Goal: Contribute content: Add original content to the website for others to see

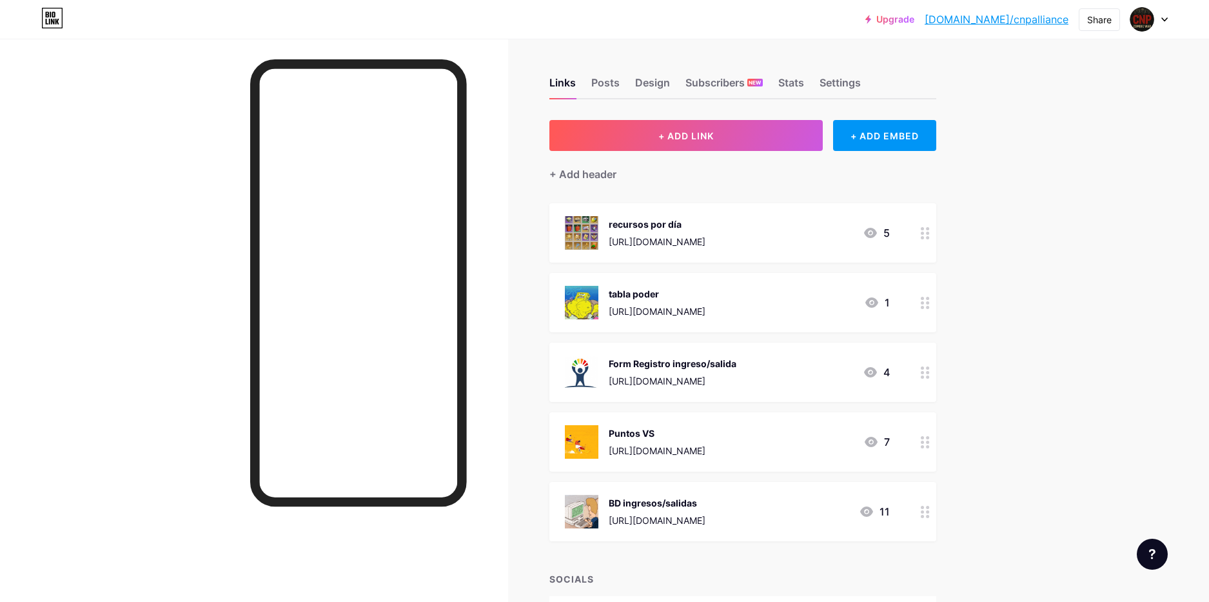
click at [157, 195] on div at bounding box center [254, 340] width 508 height 602
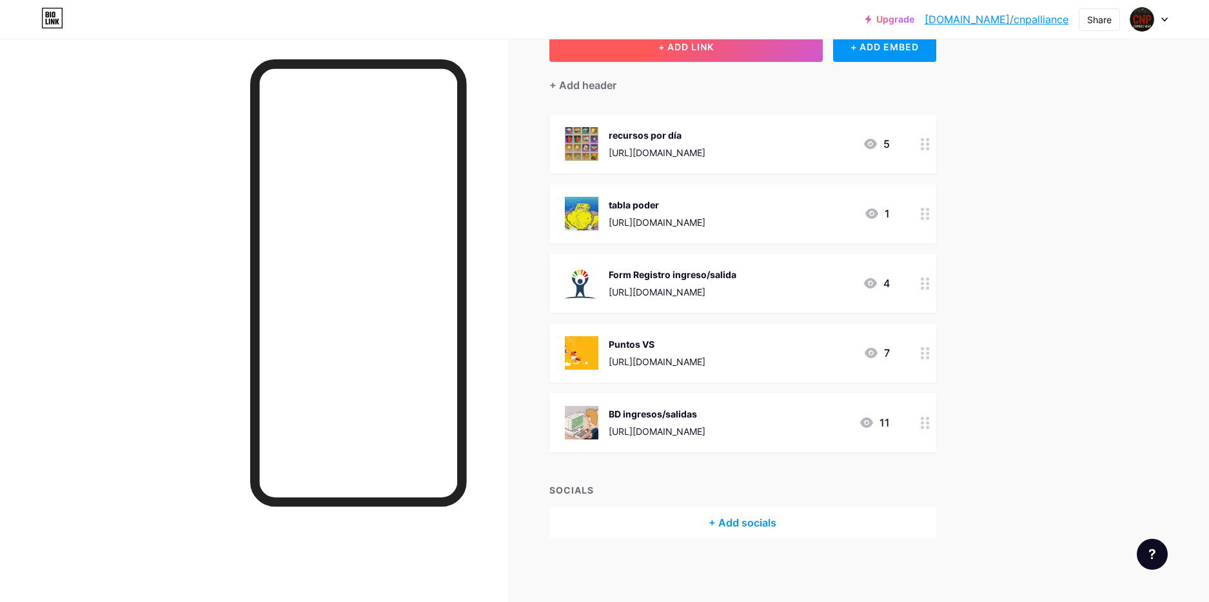
click at [695, 58] on button "+ ADD LINK" at bounding box center [687, 46] width 274 height 31
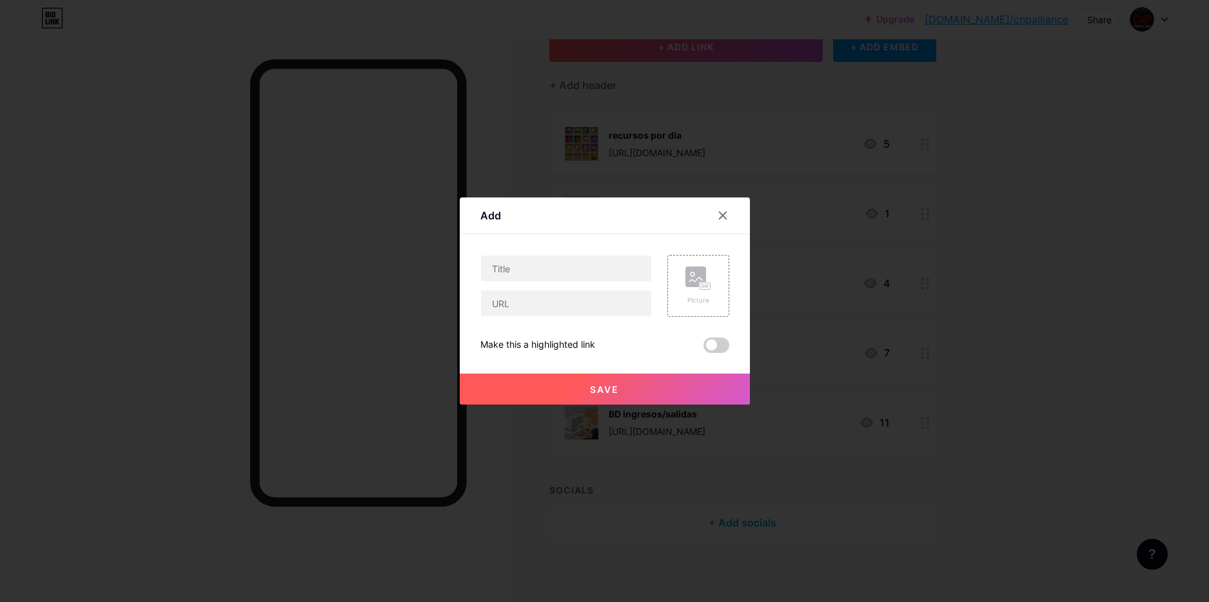
click at [531, 253] on div "Content YouTube Play YouTube video without leaving your page. ADD Vimeo Play Vi…" at bounding box center [605, 293] width 249 height 119
click at [532, 275] on input "text" at bounding box center [566, 268] width 170 height 26
type input "BlackList"
click at [703, 288] on rect at bounding box center [705, 286] width 10 height 6
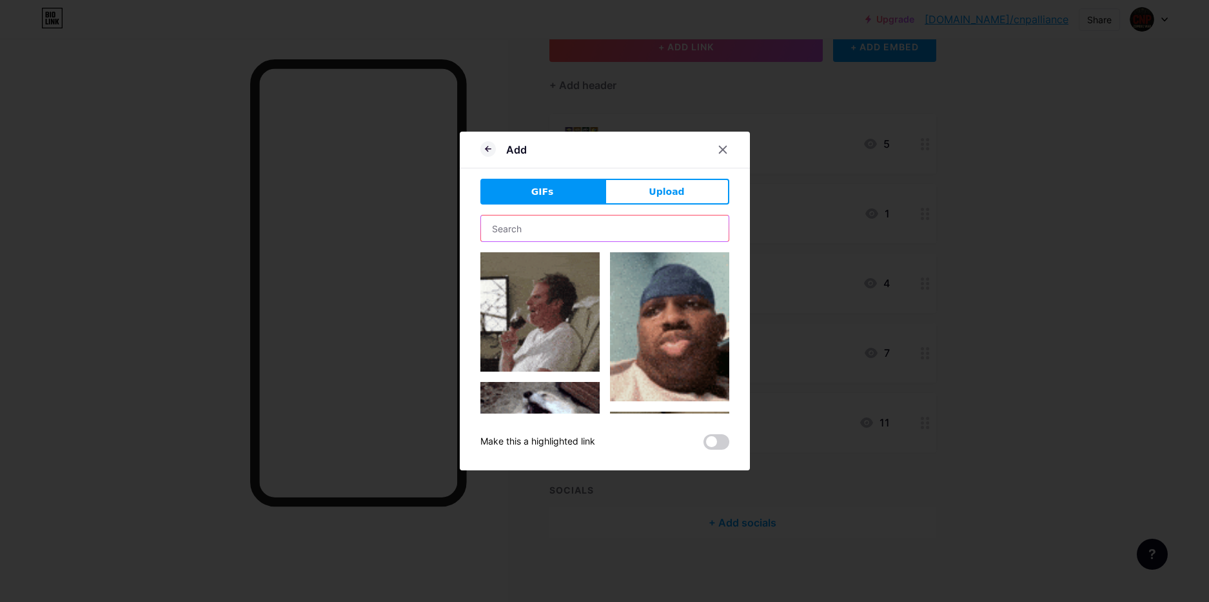
click at [559, 232] on input "text" at bounding box center [605, 228] width 248 height 26
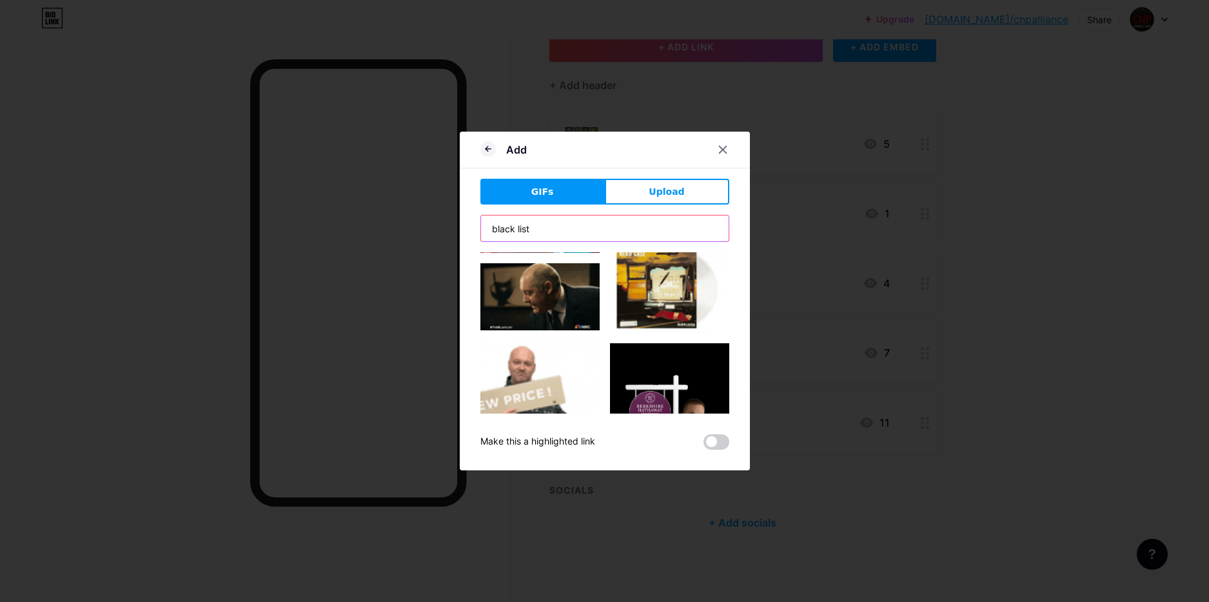
scroll to position [627, 0]
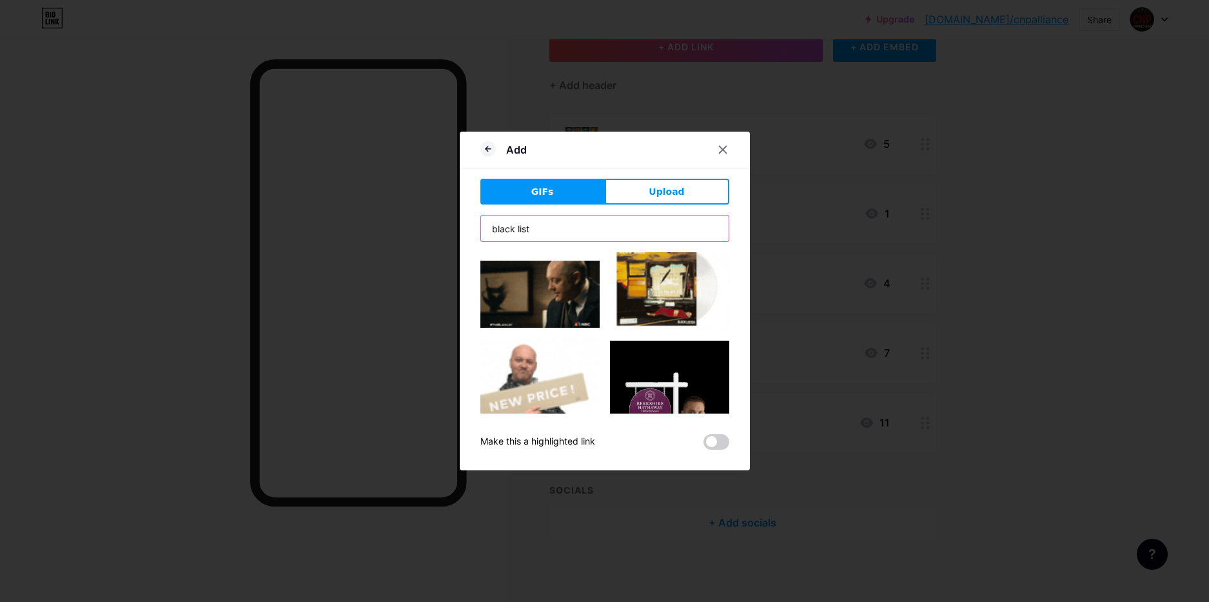
drag, startPoint x: 547, startPoint y: 228, endPoint x: 305, endPoint y: 217, distance: 242.1
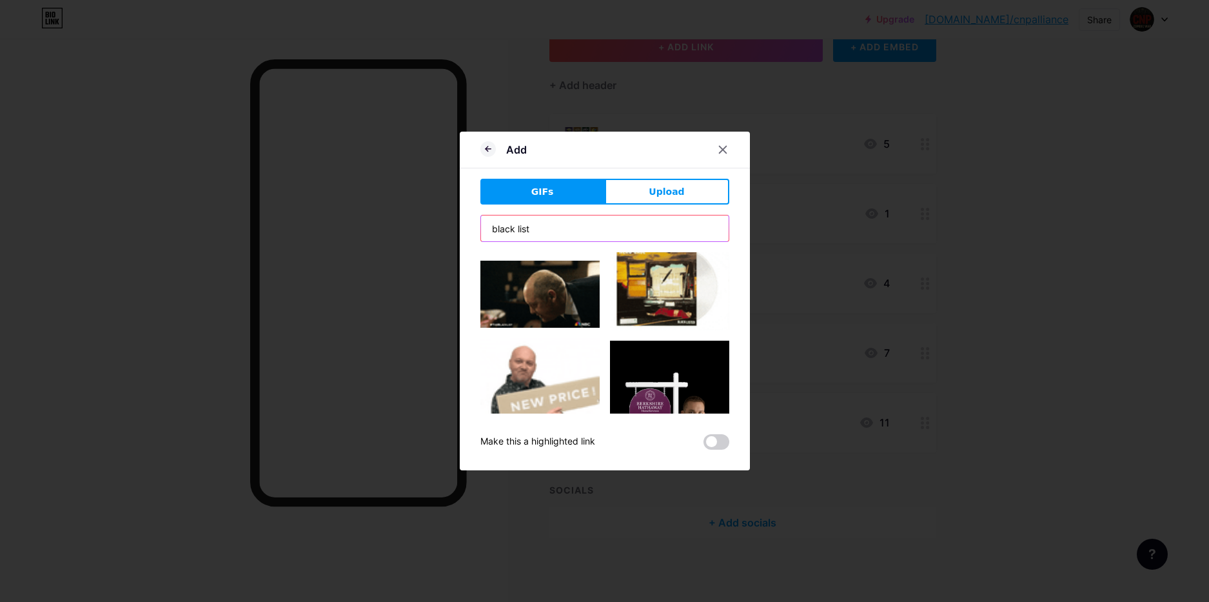
click at [481, 217] on input "black list" at bounding box center [605, 228] width 248 height 26
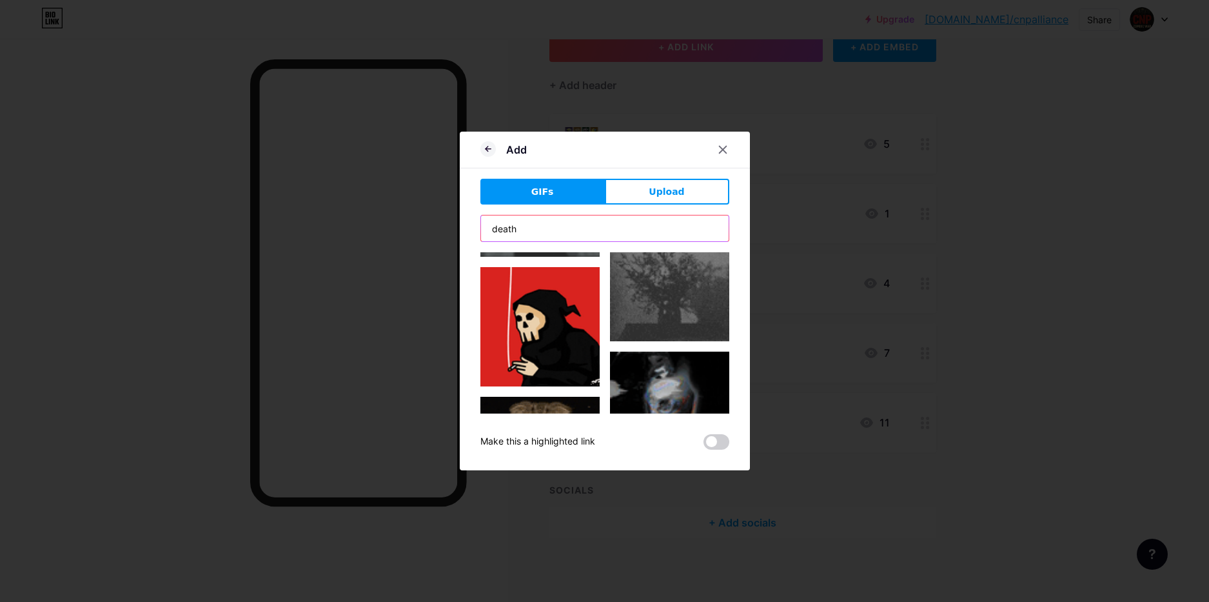
scroll to position [209, 0]
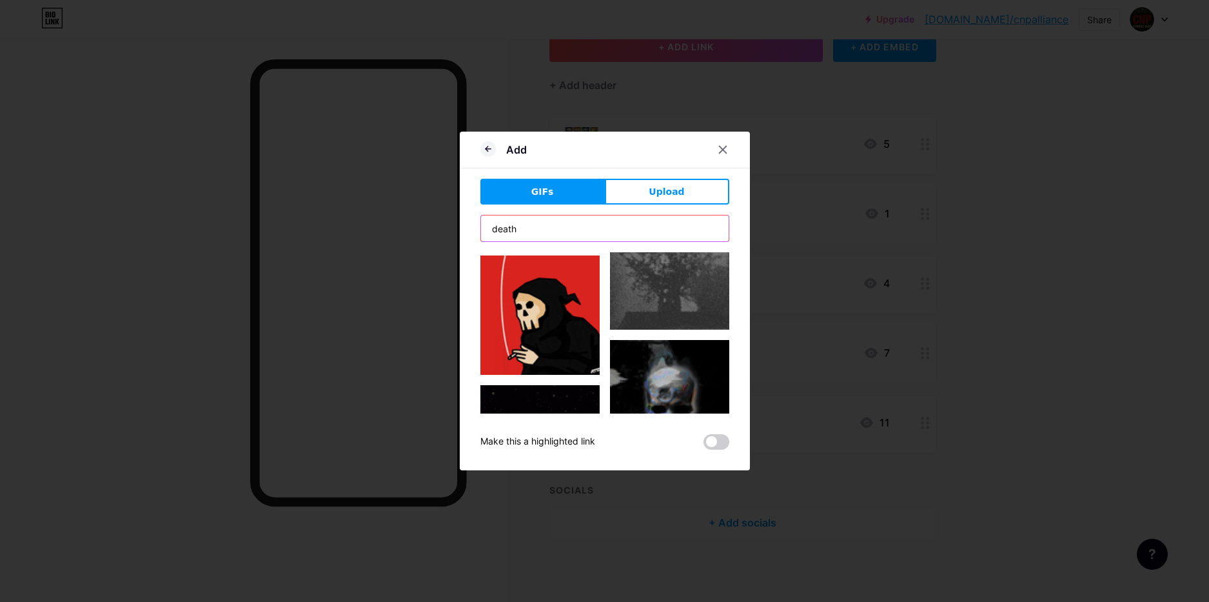
type input "death"
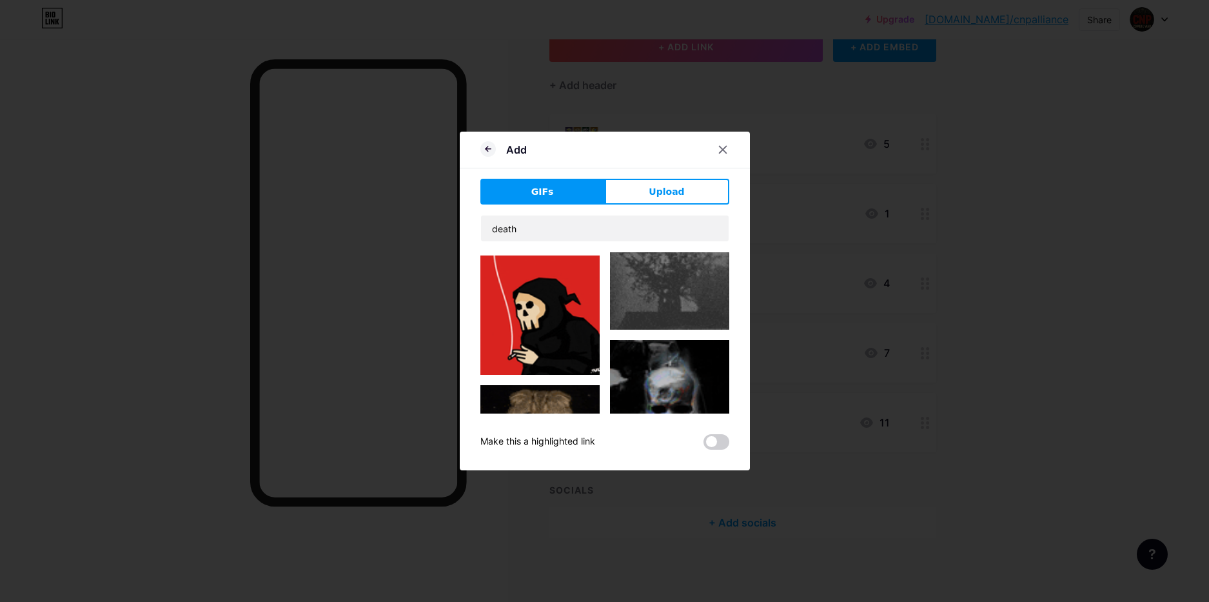
click at [583, 330] on img at bounding box center [540, 314] width 119 height 119
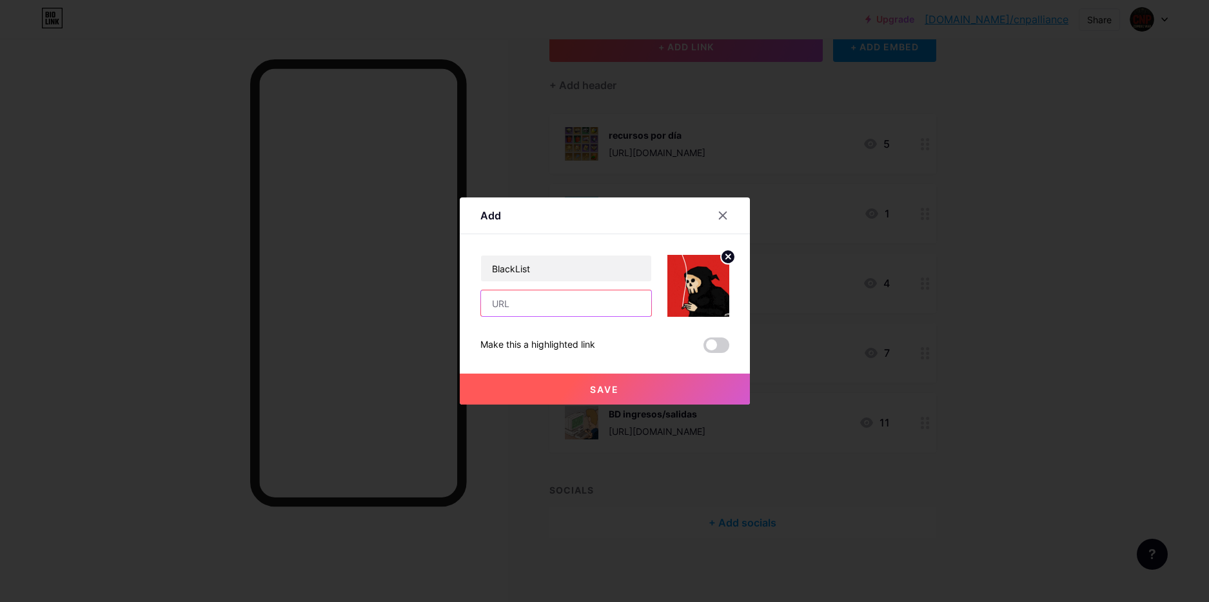
click at [558, 298] on input "text" at bounding box center [566, 303] width 170 height 26
type input "asdasd"
click at [590, 397] on button "Save" at bounding box center [605, 388] width 290 height 31
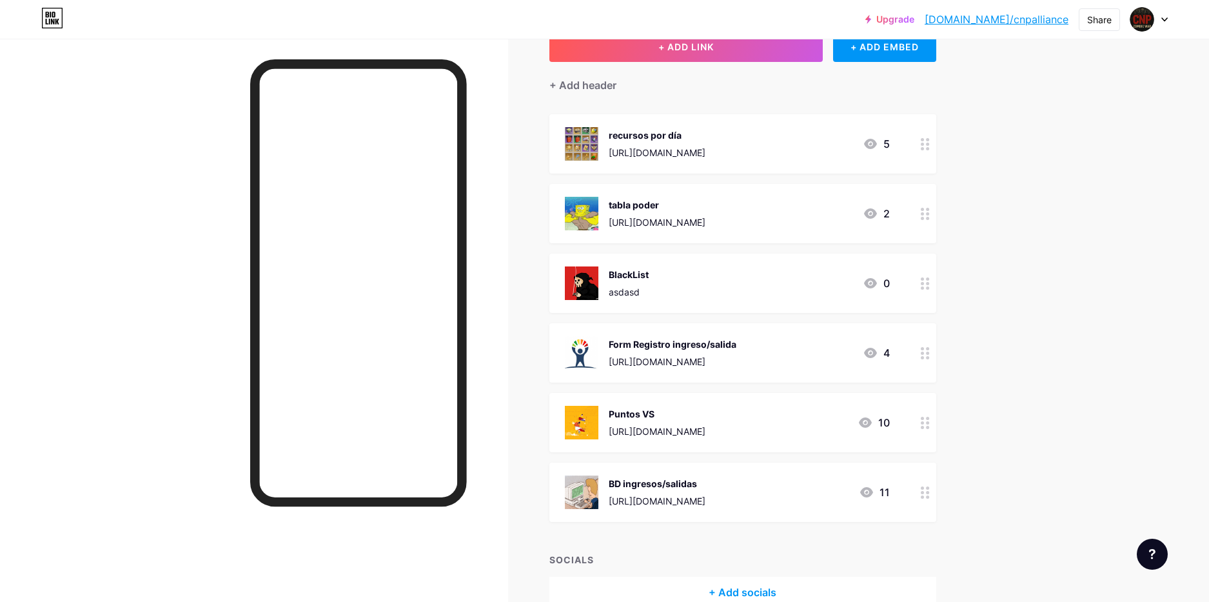
drag, startPoint x: 729, startPoint y: 277, endPoint x: 809, endPoint y: 341, distance: 101.9
click at [730, 424] on span "recursos por día [URL][DOMAIN_NAME] 5 tabla poder [URL][DOMAIN_NAME] 2 BlackLis…" at bounding box center [743, 318] width 387 height 408
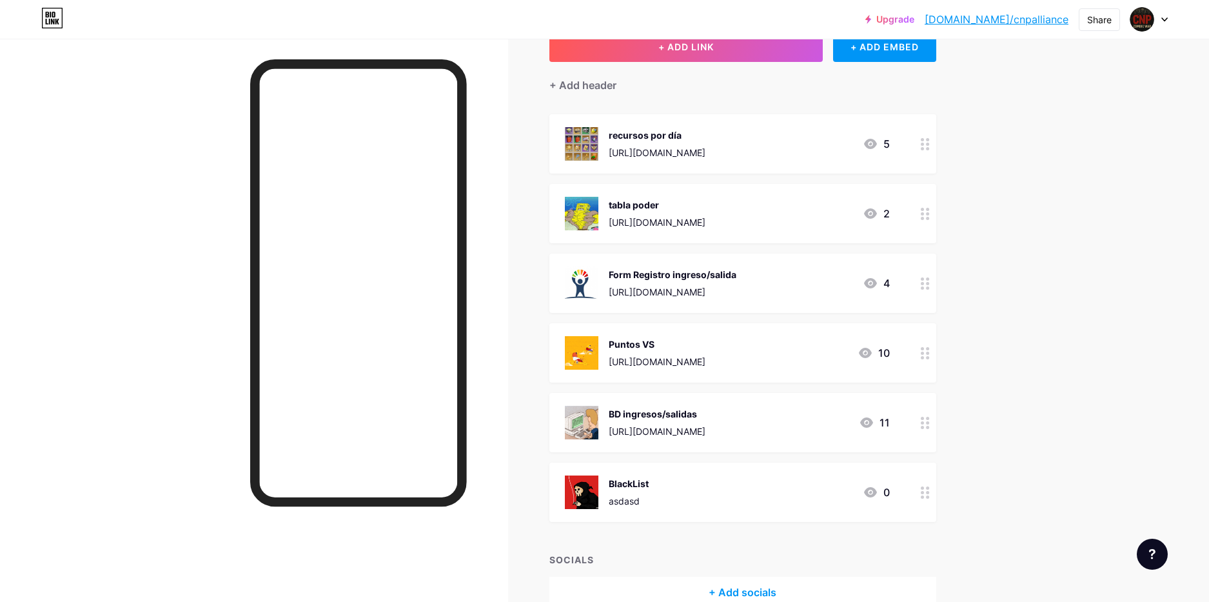
click at [706, 150] on div "[URL][DOMAIN_NAME]" at bounding box center [657, 153] width 97 height 14
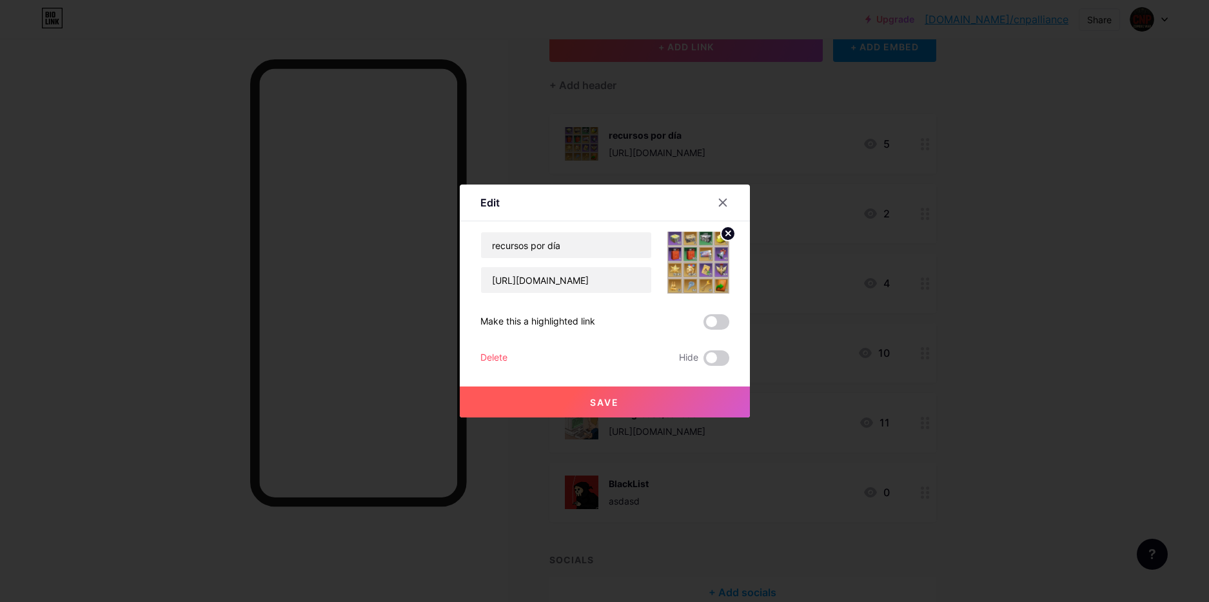
click at [1085, 225] on div at bounding box center [604, 301] width 1209 height 602
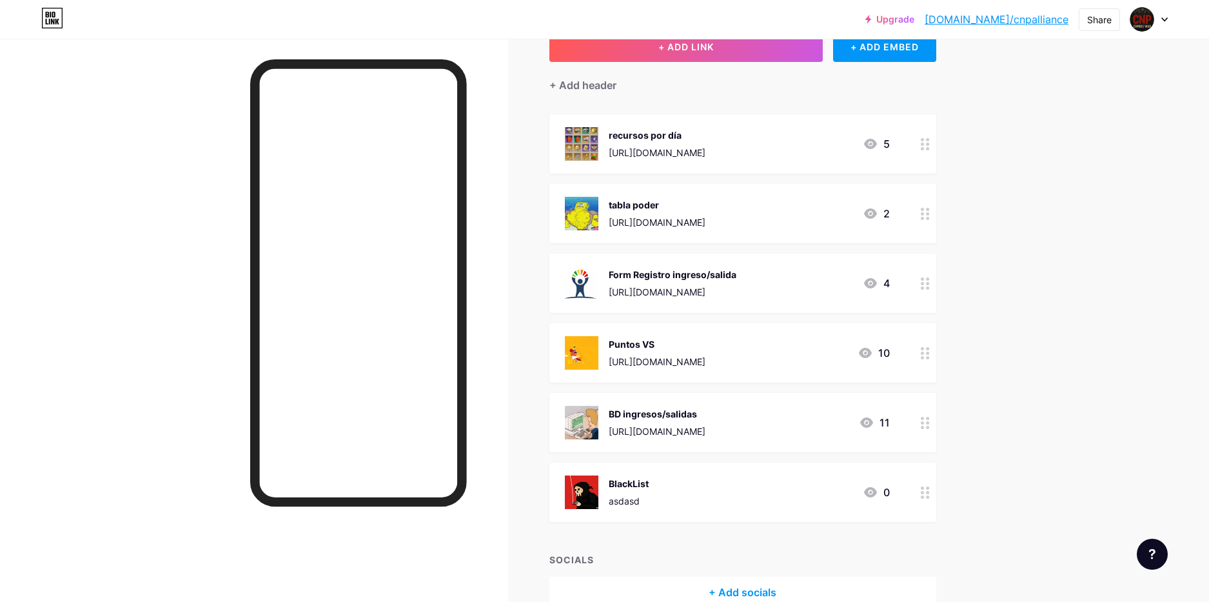
click at [673, 144] on div "recursos por día [URL][DOMAIN_NAME]" at bounding box center [657, 144] width 97 height 34
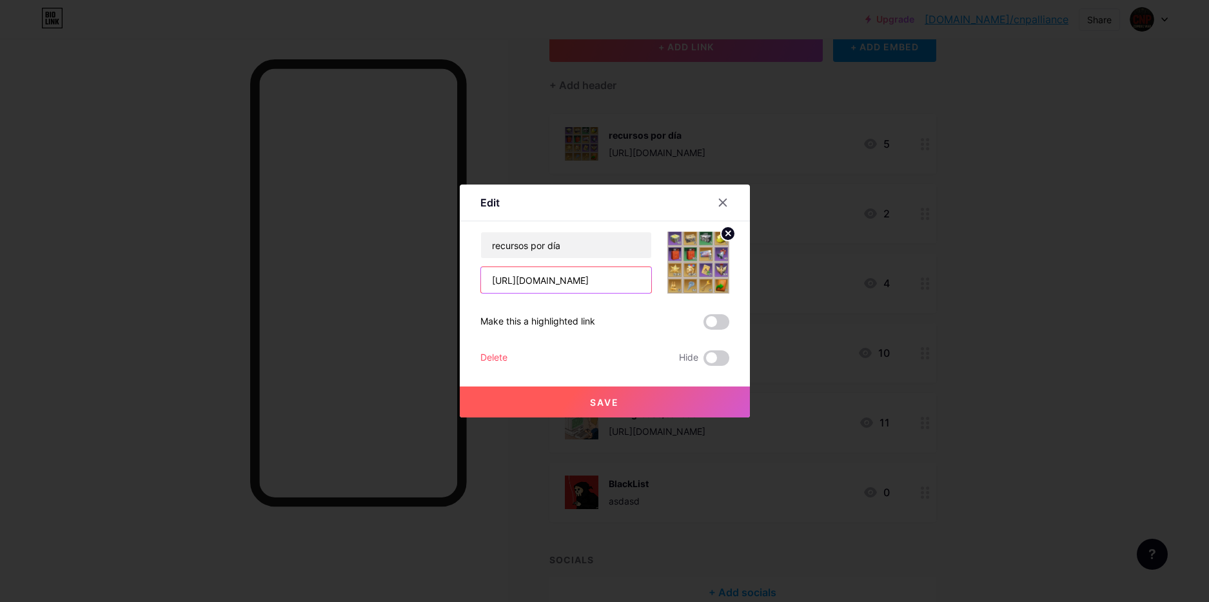
click at [577, 285] on input "[URL][DOMAIN_NAME]" at bounding box center [566, 280] width 170 height 26
click at [491, 355] on div "Delete" at bounding box center [494, 357] width 27 height 15
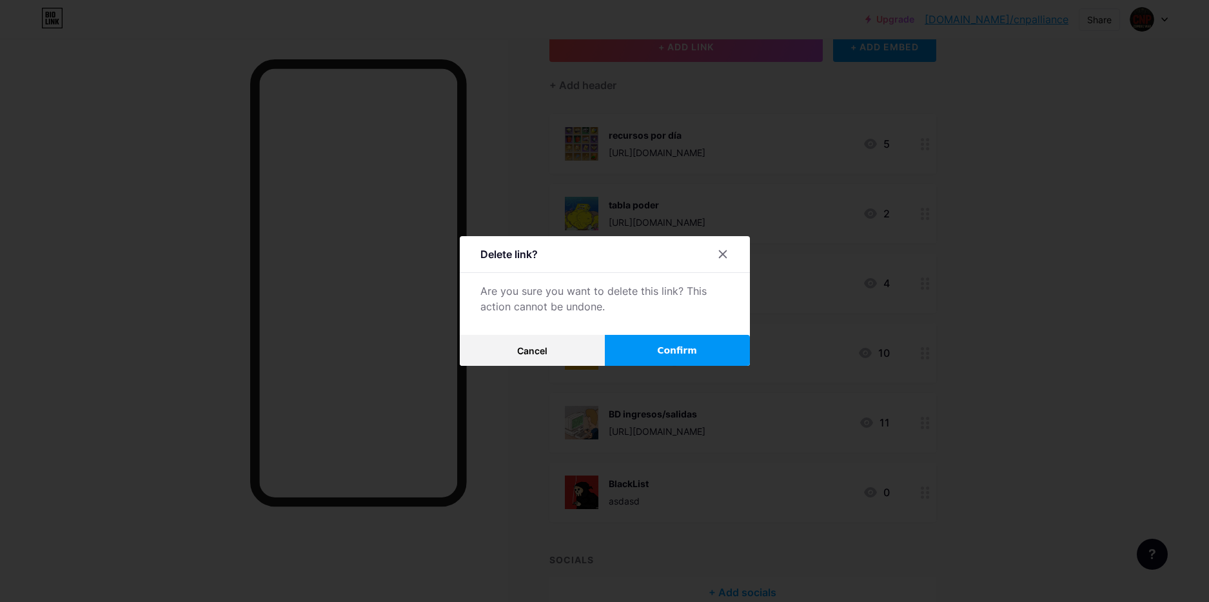
click at [673, 355] on span "Confirm" at bounding box center [677, 351] width 40 height 14
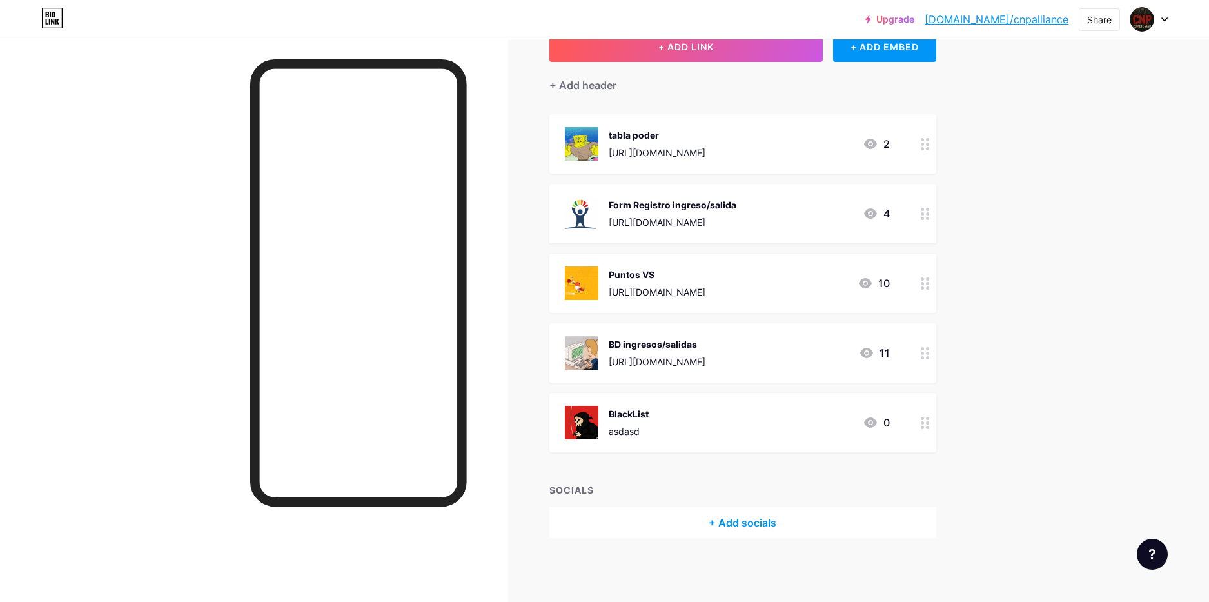
click at [638, 423] on div "BlackList asdasd" at bounding box center [629, 423] width 40 height 34
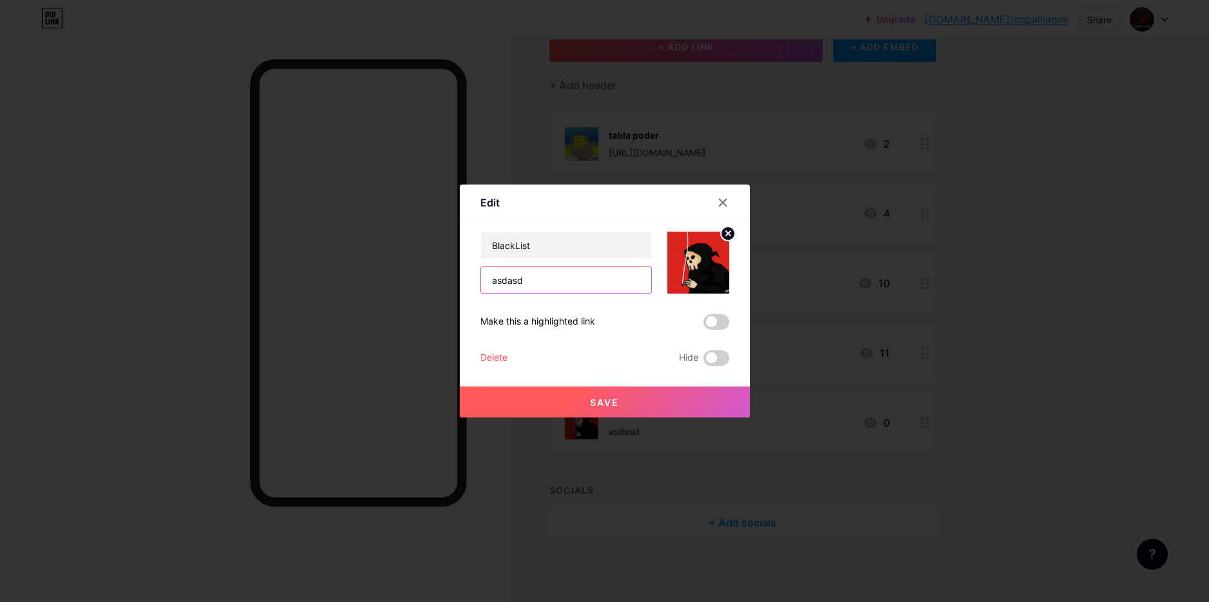
click at [526, 281] on input "asdasd" at bounding box center [566, 280] width 170 height 26
type input "En construcción"
click at [608, 406] on span "Save" at bounding box center [604, 402] width 29 height 11
